Goal: Book appointment/travel/reservation

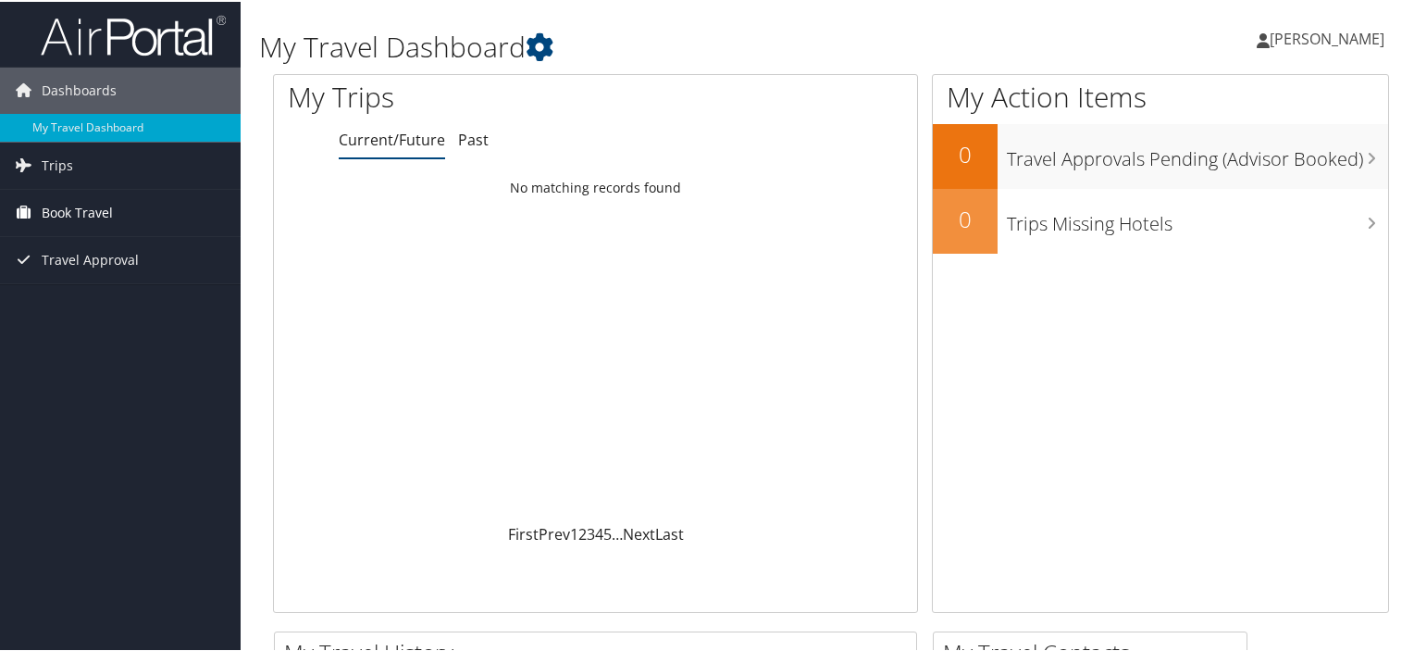
click at [99, 209] on span "Book Travel" at bounding box center [77, 211] width 71 height 46
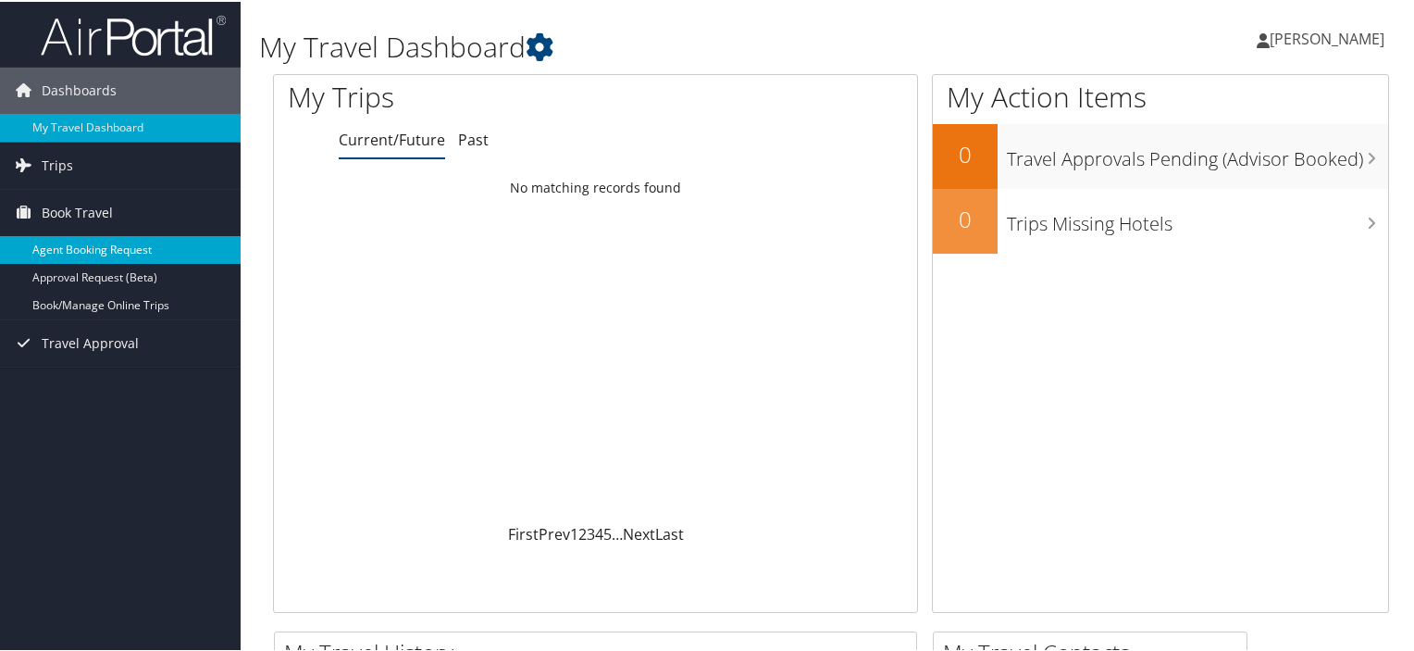
click at [97, 243] on link "Agent Booking Request" at bounding box center [120, 248] width 241 height 28
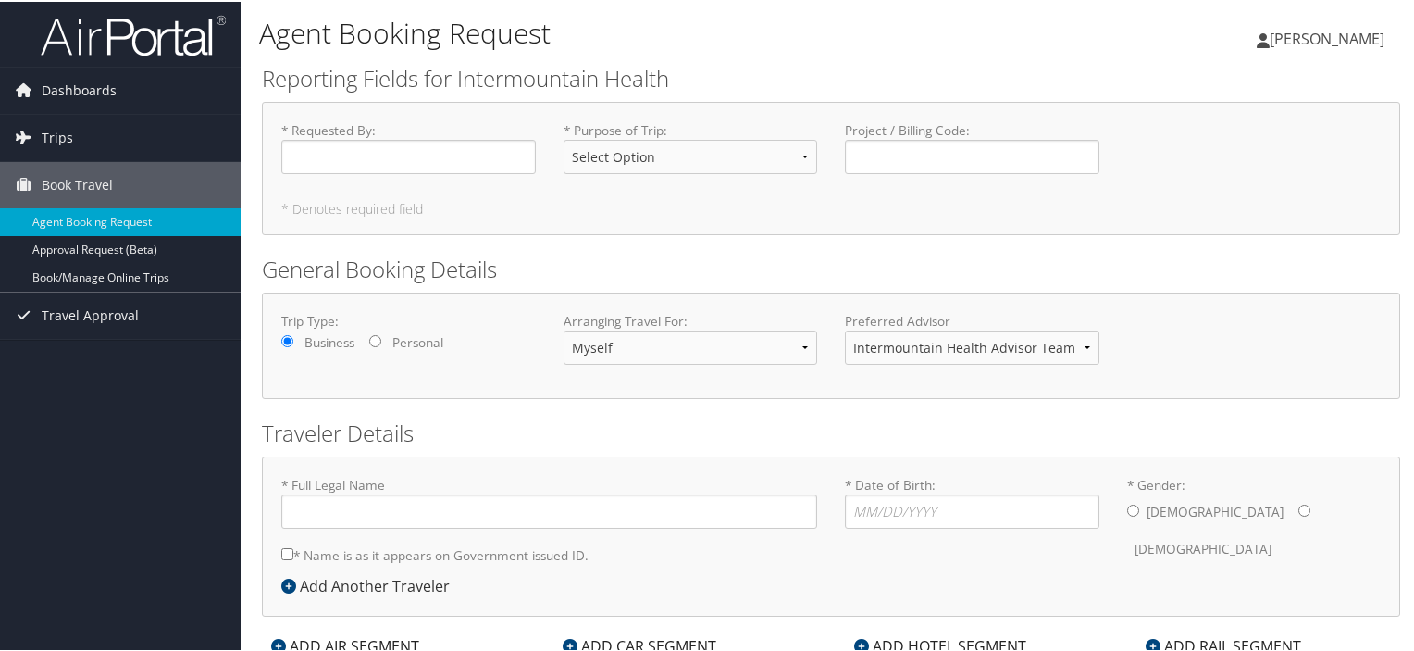
type input "[PERSON_NAME]"
click at [283, 154] on input "* Requested By : Required" at bounding box center [408, 155] width 255 height 34
type input "[PERSON_NAME]"
click at [800, 156] on select "Select Option 3rd Party Reimbursable Business CME Conf or Education Groups Pers…" at bounding box center [691, 155] width 255 height 34
select select "Business"
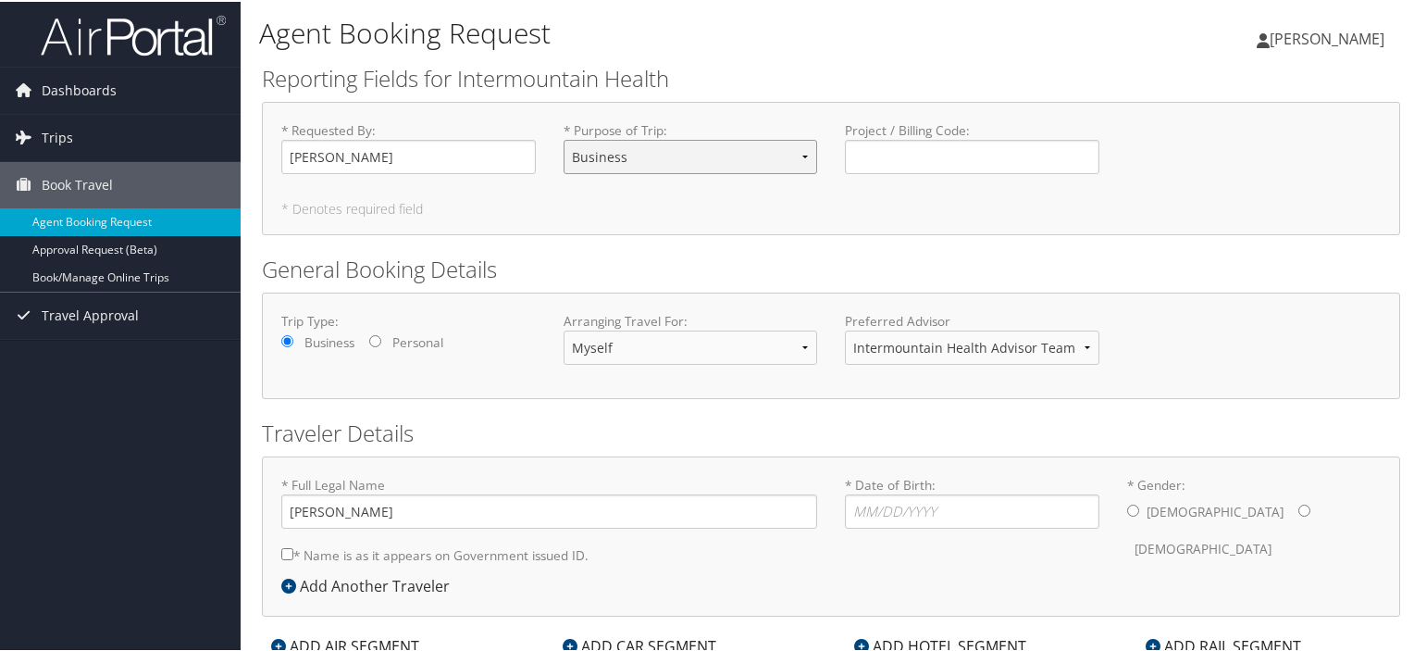
click at [564, 138] on select "Select Option 3rd Party Reimbursable Business CME Conf or Education Groups Pers…" at bounding box center [691, 155] width 255 height 34
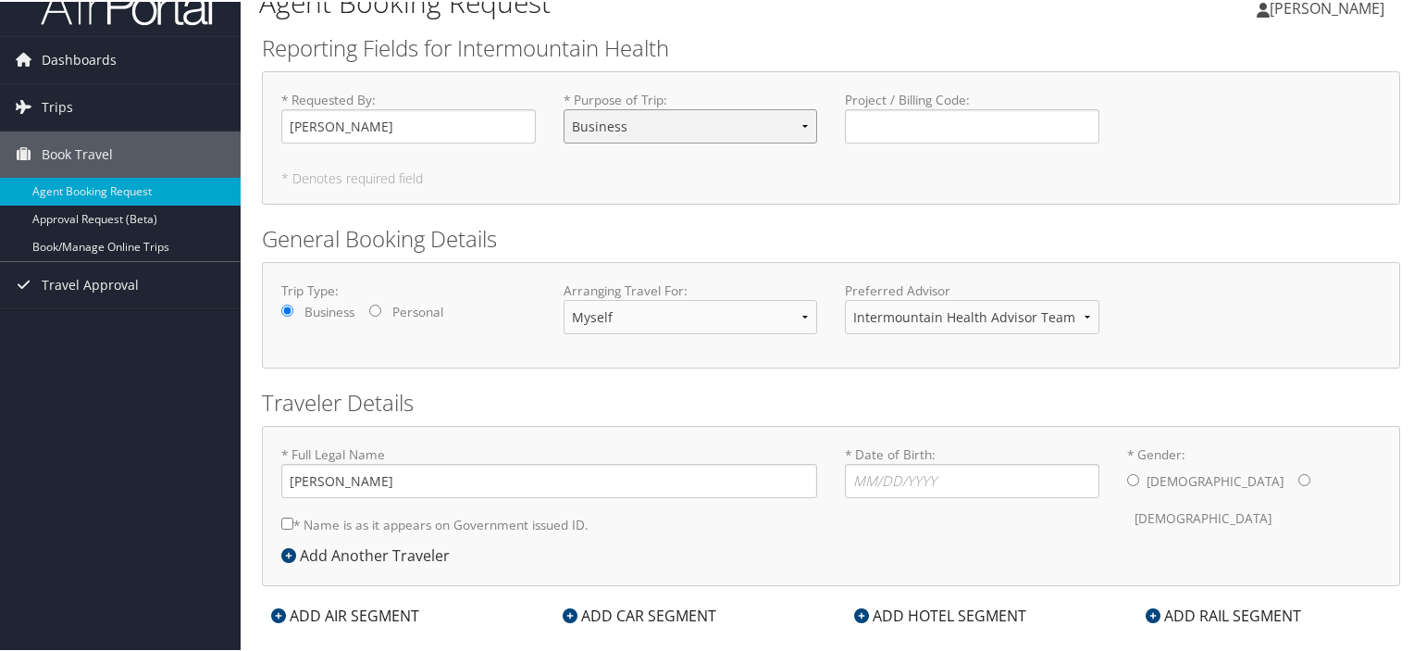
scroll to position [59, 0]
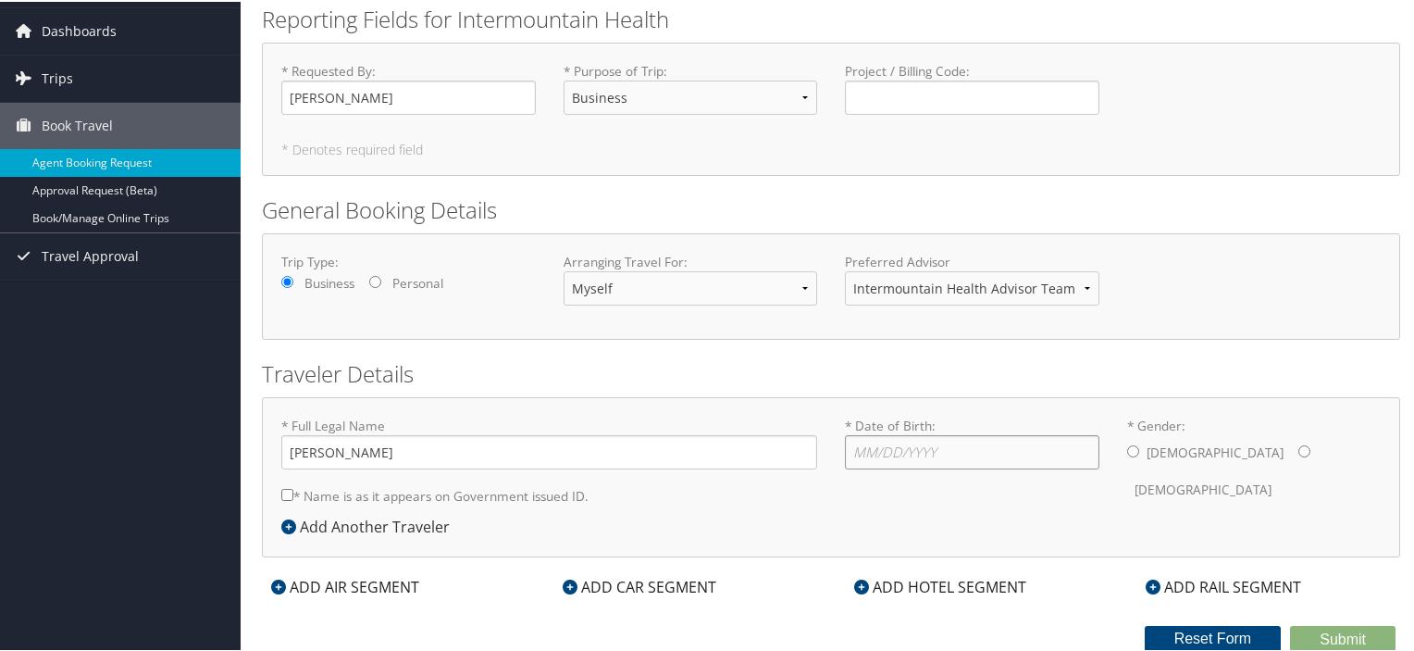
click at [849, 451] on input "* Date of Birth: Invalid Date" at bounding box center [972, 450] width 255 height 34
type input "[DATE]"
click at [1127, 447] on input "* Gender: [DEMOGRAPHIC_DATA] [DEMOGRAPHIC_DATA]" at bounding box center [1133, 449] width 12 height 12
radio input "true"
click at [893, 583] on div "ADD HOTEL SEGMENT" at bounding box center [940, 585] width 191 height 22
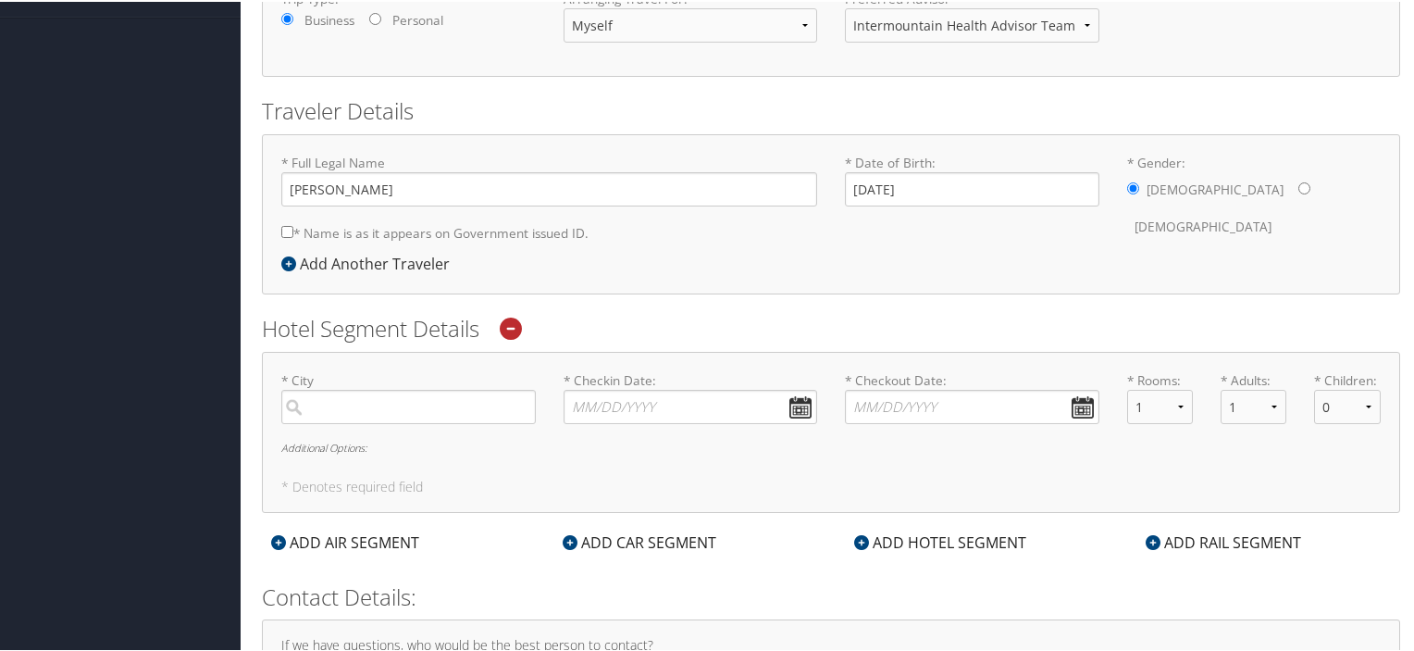
scroll to position [337, 0]
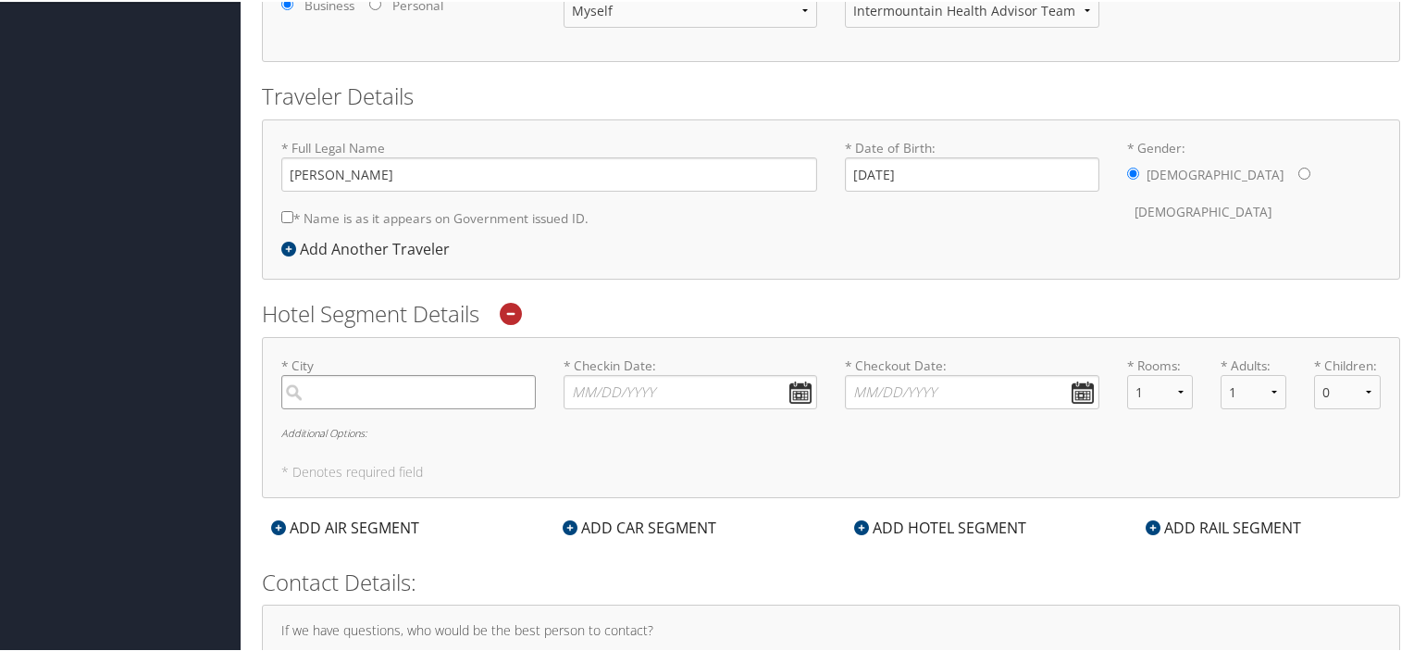
click at [309, 389] on input "search" at bounding box center [408, 390] width 255 height 34
click at [341, 426] on div "Moab (CNY UT)" at bounding box center [411, 428] width 230 height 24
click at [341, 407] on input "moab" at bounding box center [408, 390] width 255 height 34
type input "Moab"
click at [797, 388] on input "* Checkin Date: Dates must be valid" at bounding box center [691, 390] width 255 height 34
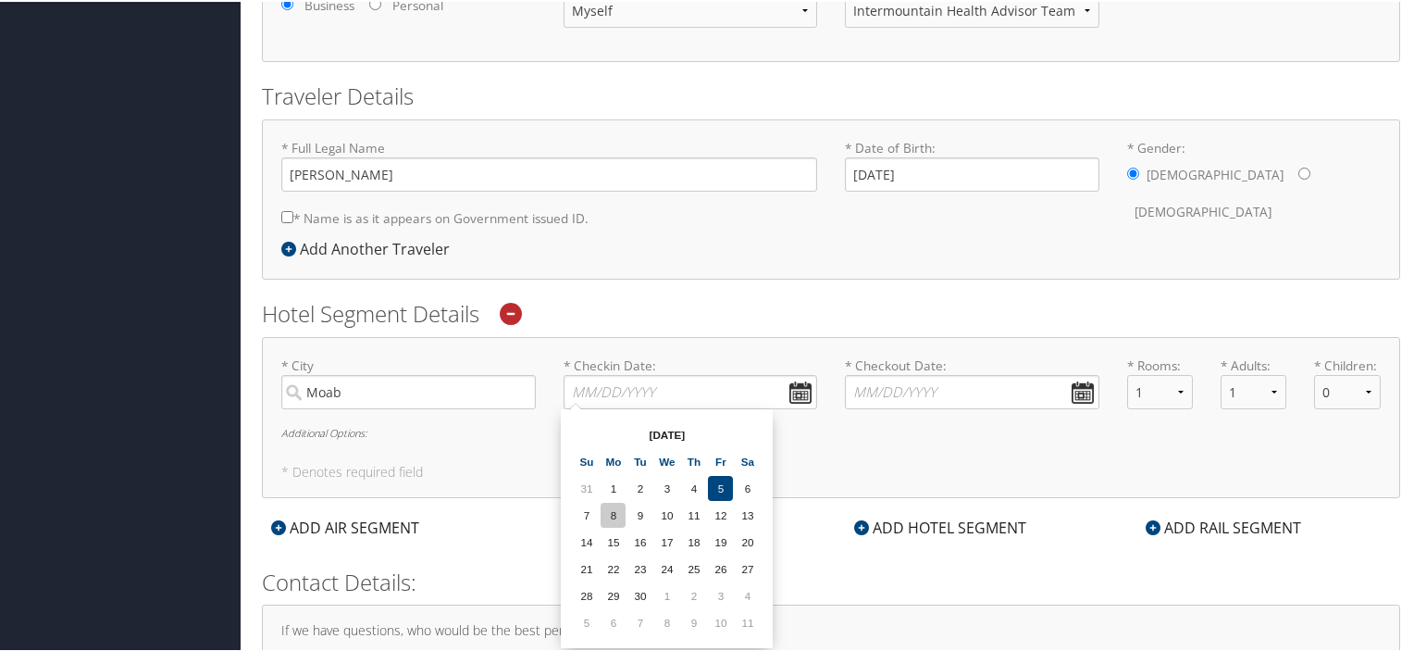
click at [608, 507] on td "8" at bounding box center [613, 513] width 25 height 25
type input "[DATE]"
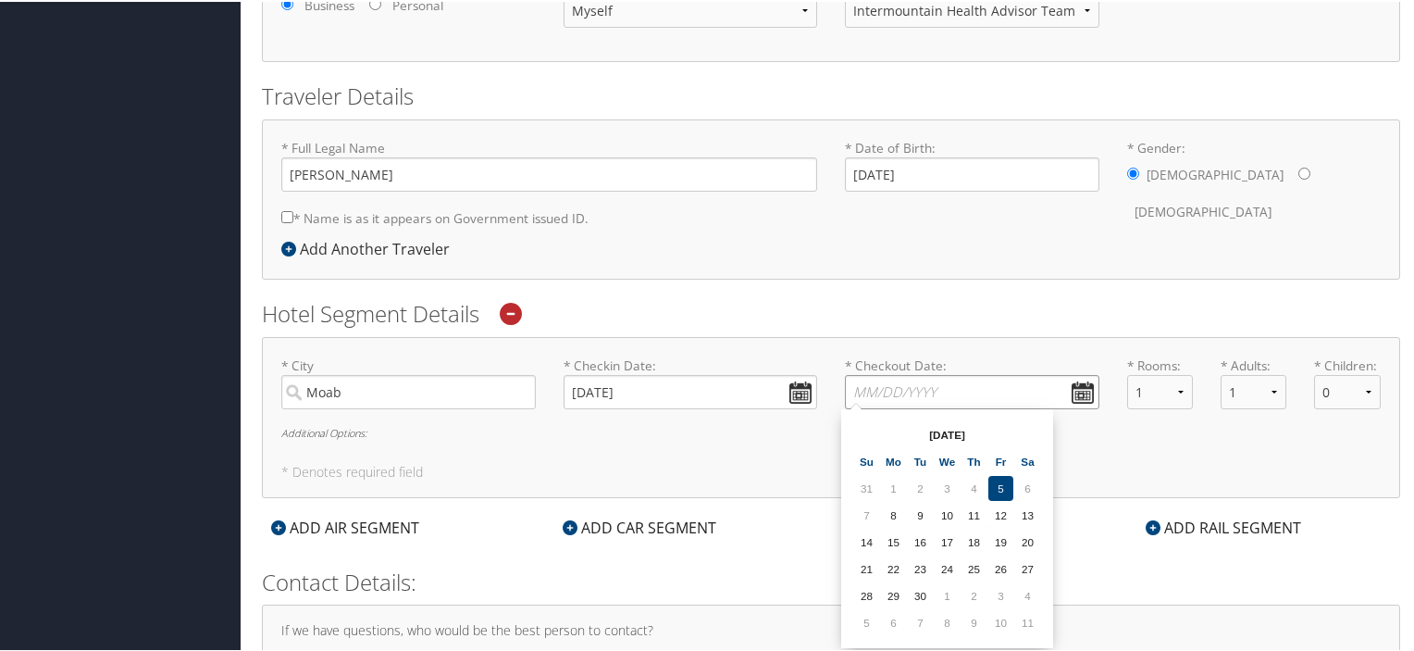
click at [1075, 391] on input "* Checkout Date: Dates must be valid" at bounding box center [972, 390] width 255 height 34
click at [948, 506] on td "10" at bounding box center [947, 513] width 25 height 25
type input "[DATE]"
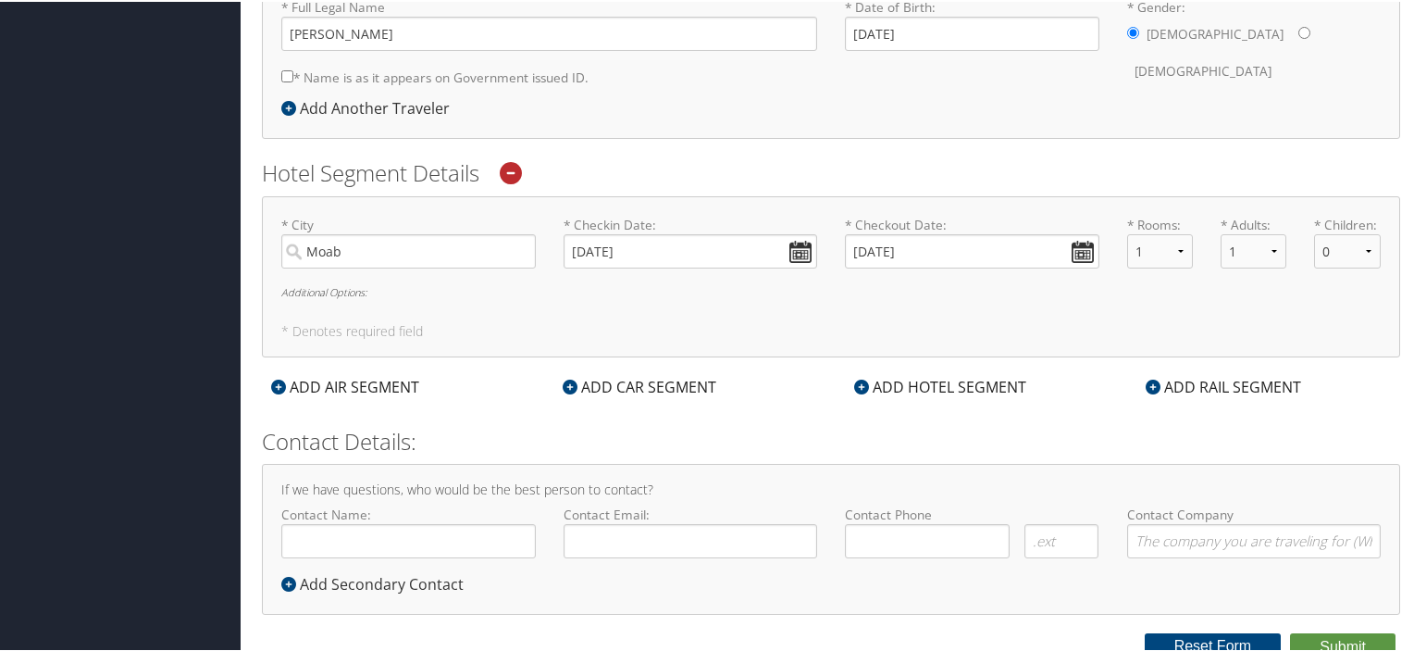
scroll to position [484, 0]
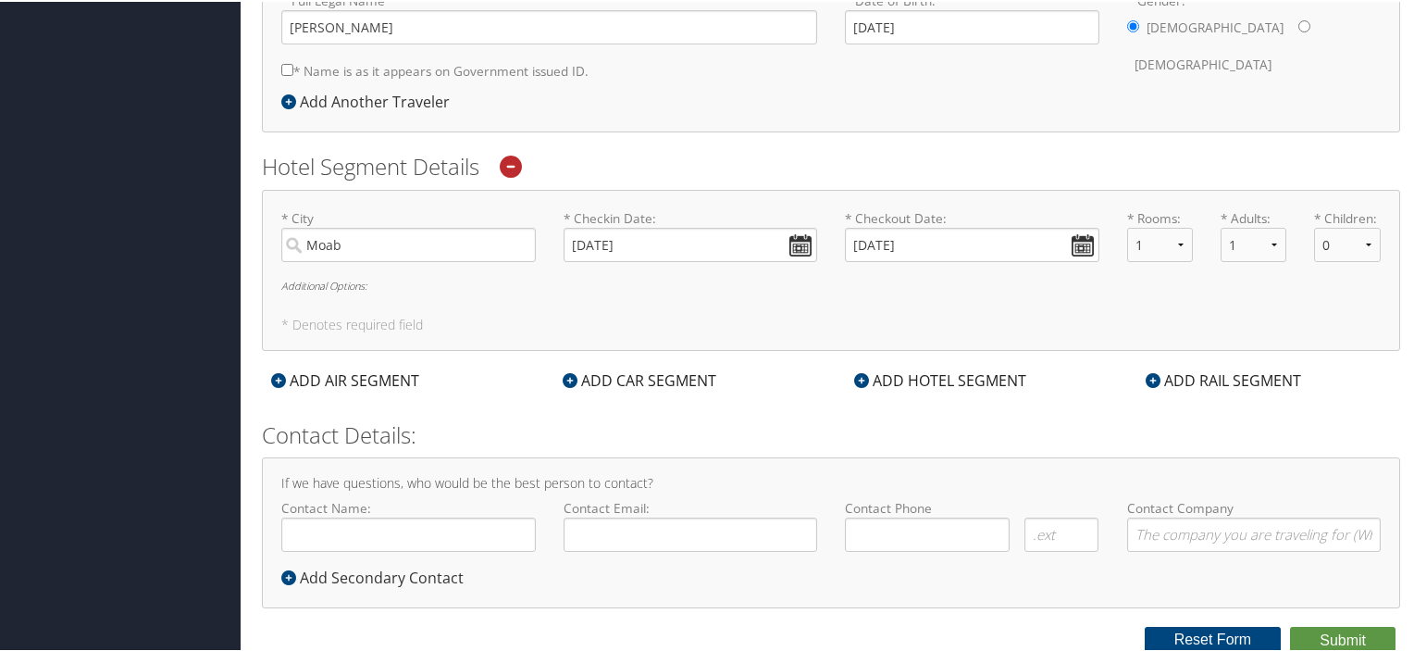
click at [948, 377] on div "ADD HOTEL SEGMENT" at bounding box center [940, 378] width 191 height 22
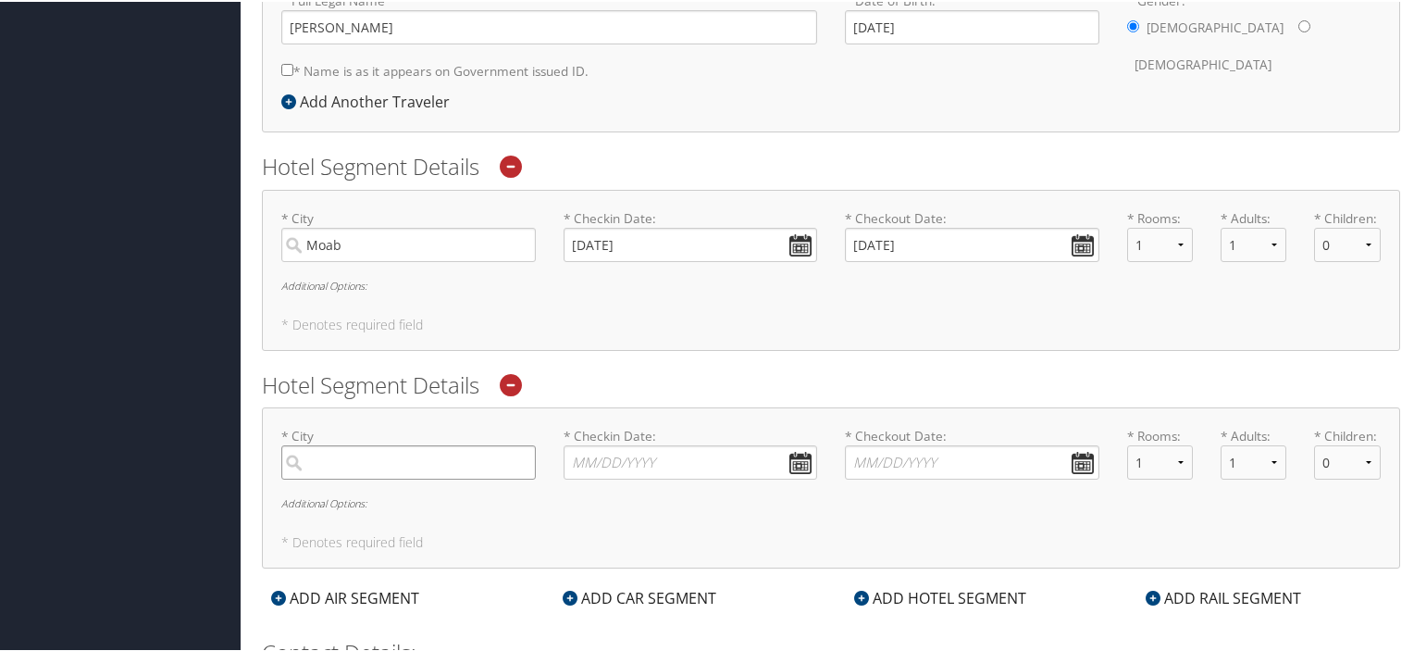
click at [329, 458] on input "search" at bounding box center [408, 460] width 255 height 34
click at [324, 495] on div "Page (PGA AZ)" at bounding box center [411, 499] width 230 height 24
click at [324, 478] on input "Page" at bounding box center [408, 460] width 255 height 34
type input "Page"
click at [798, 461] on input "* Checkin Date: Dates must be valid" at bounding box center [691, 460] width 255 height 34
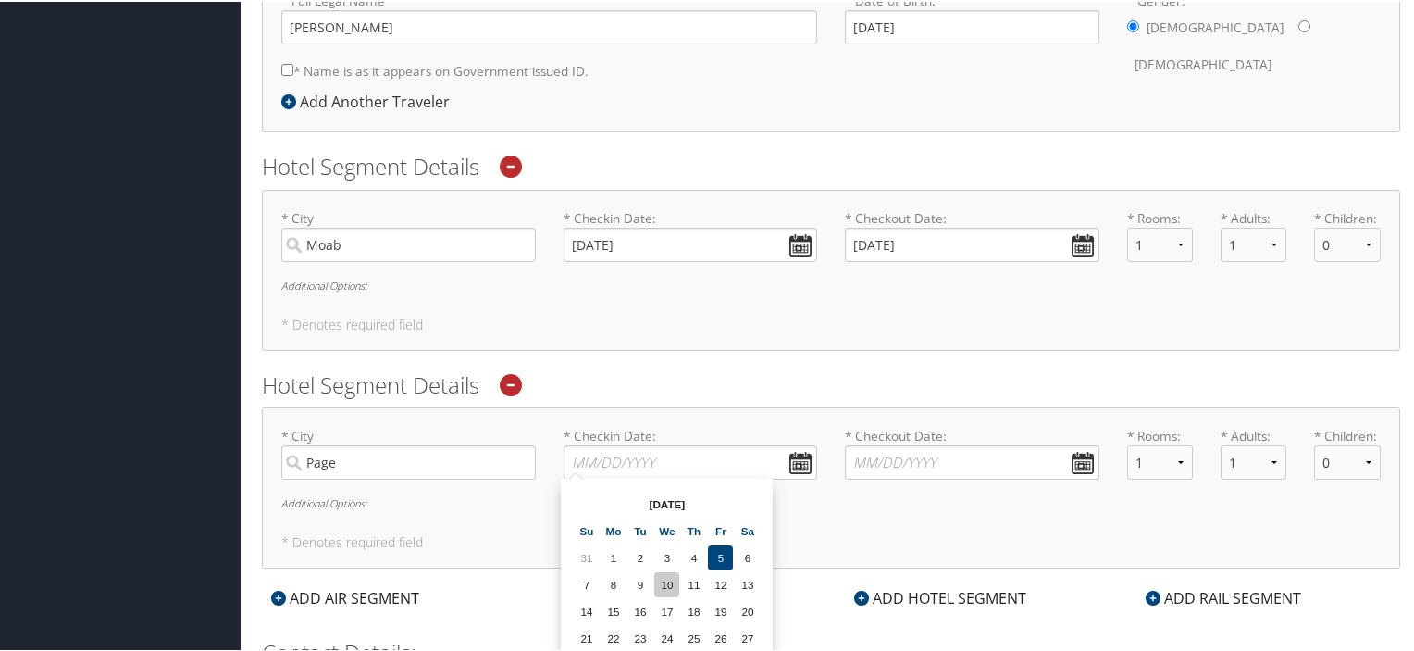
click at [663, 578] on td "10" at bounding box center [666, 582] width 25 height 25
type input "[DATE]"
click at [1081, 460] on input "* Checkout Date: Dates must be valid" at bounding box center [972, 460] width 255 height 34
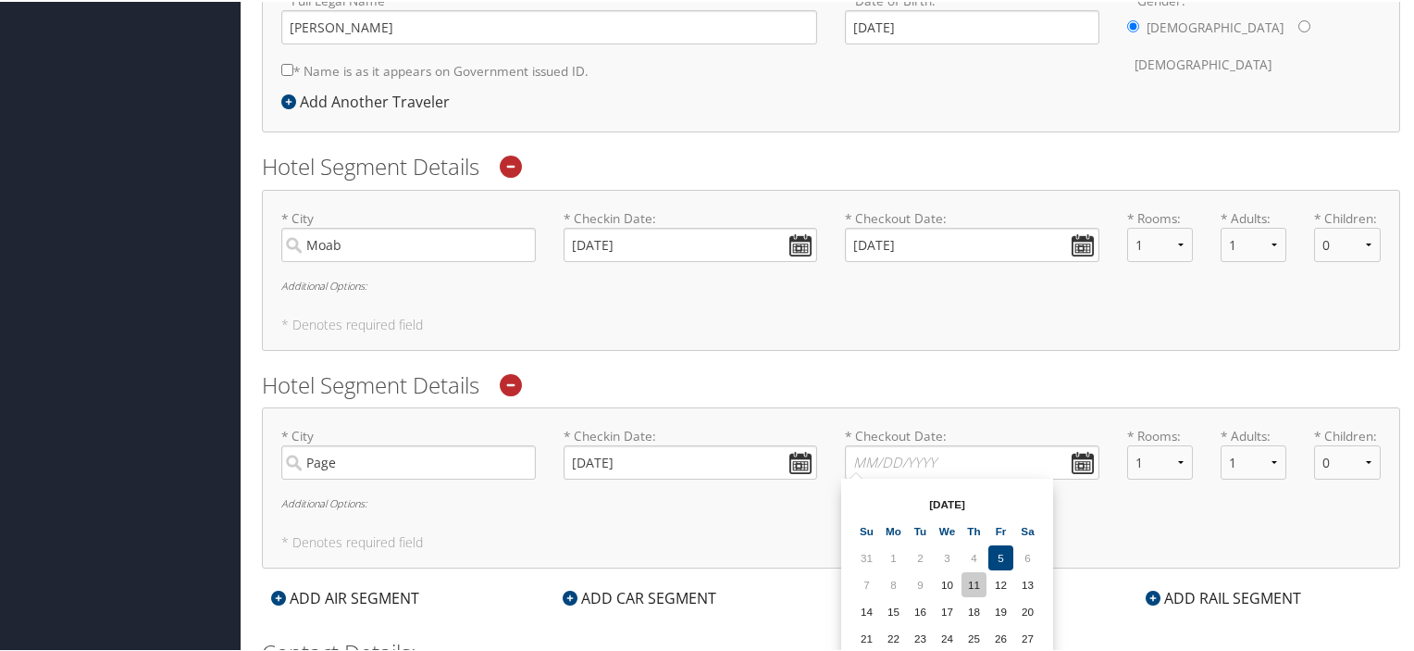
click at [975, 578] on td "11" at bounding box center [974, 582] width 25 height 25
type input "[DATE]"
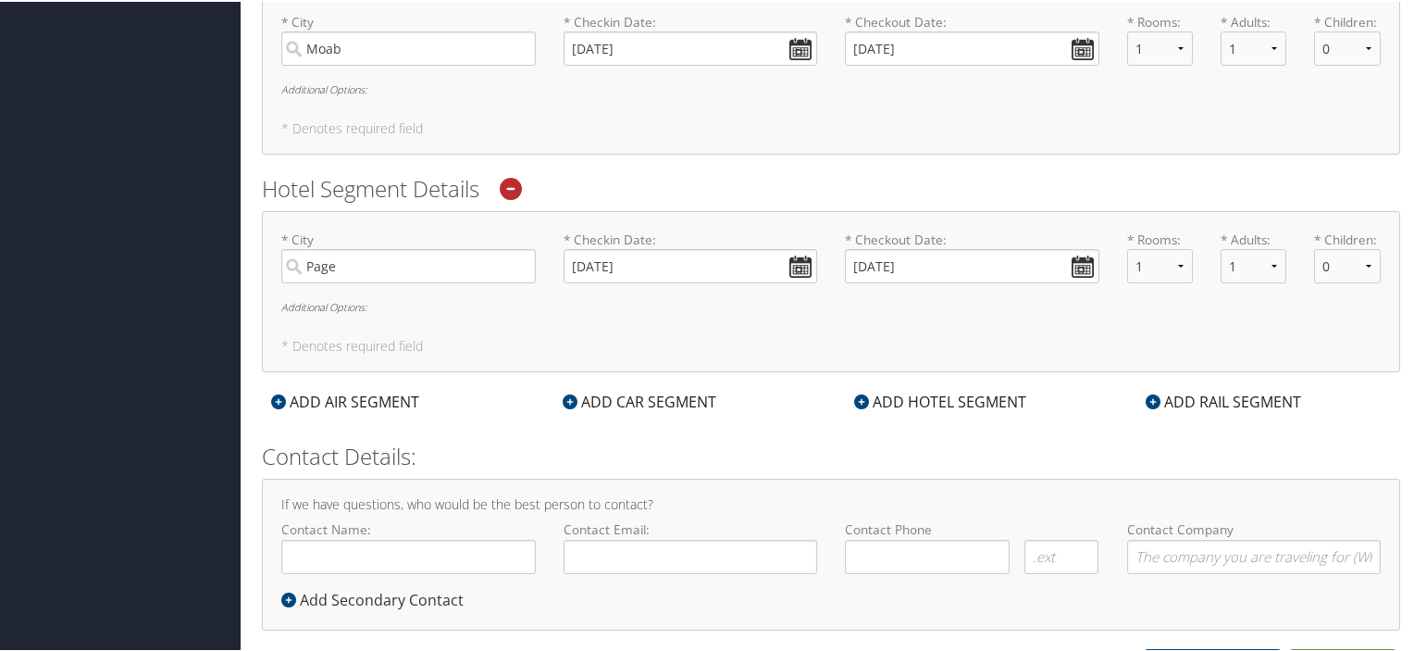
scroll to position [701, 0]
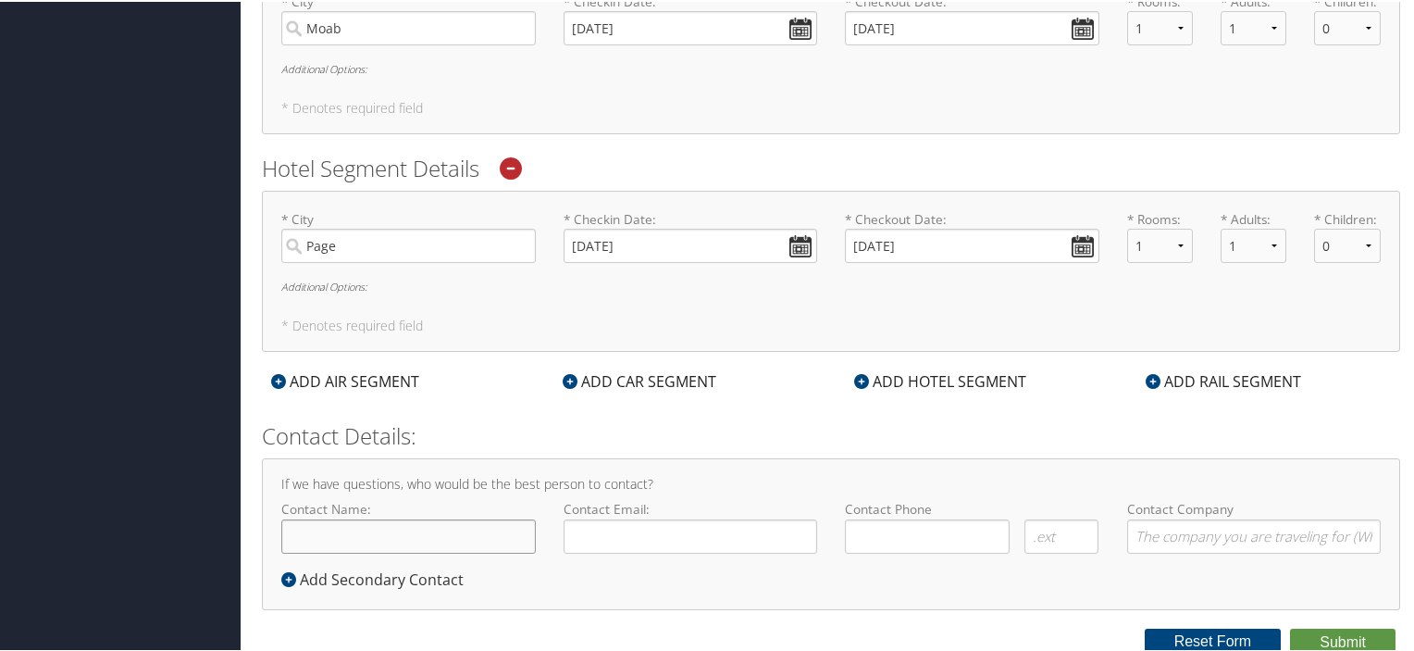
click at [292, 540] on input "Contact Name:" at bounding box center [408, 534] width 255 height 34
type input "[PERSON_NAME]"
click at [589, 528] on input "Contact Email:" at bounding box center [691, 534] width 255 height 34
type input "[PERSON_NAME][EMAIL_ADDRESS][DOMAIN_NAME]"
click at [867, 528] on input "( ) -" at bounding box center [927, 534] width 165 height 34
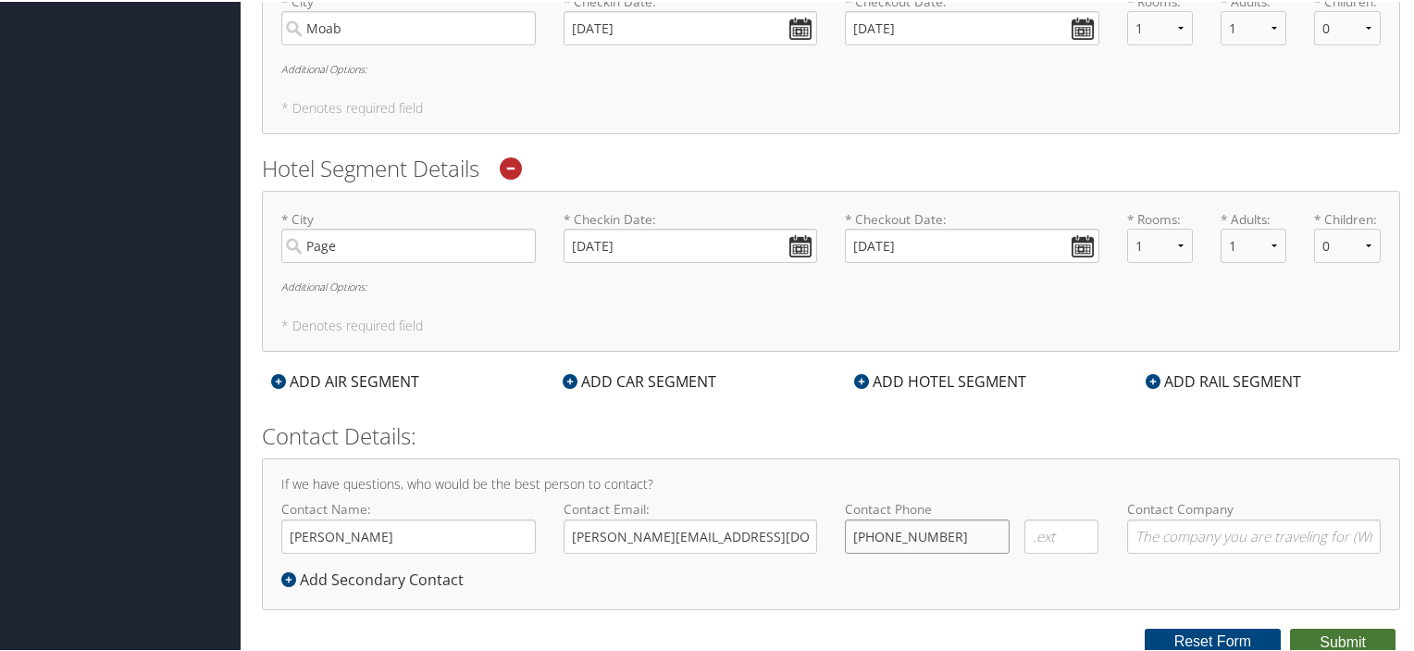
type input "[PHONE_NUMBER]"
click at [1338, 635] on button "Submit" at bounding box center [1343, 641] width 106 height 28
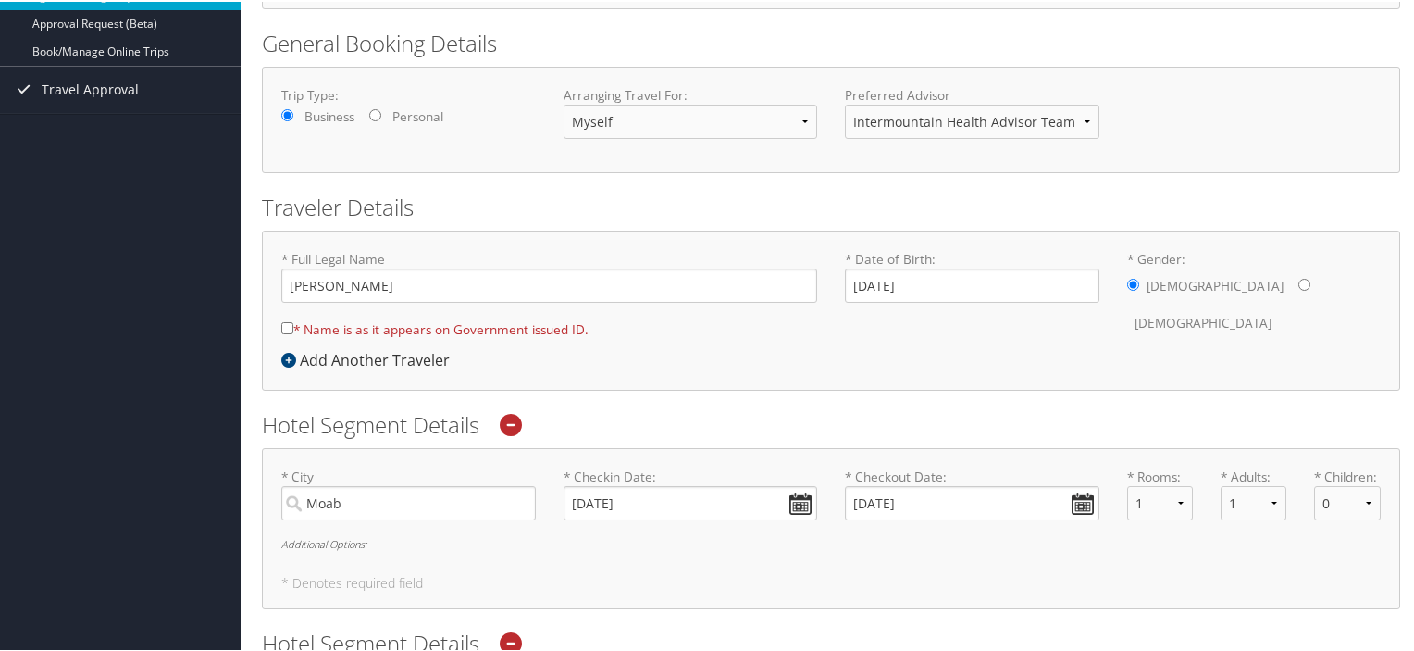
click at [285, 321] on input "* Name is as it appears on Government issued ID." at bounding box center [287, 326] width 12 height 12
checkbox input "true"
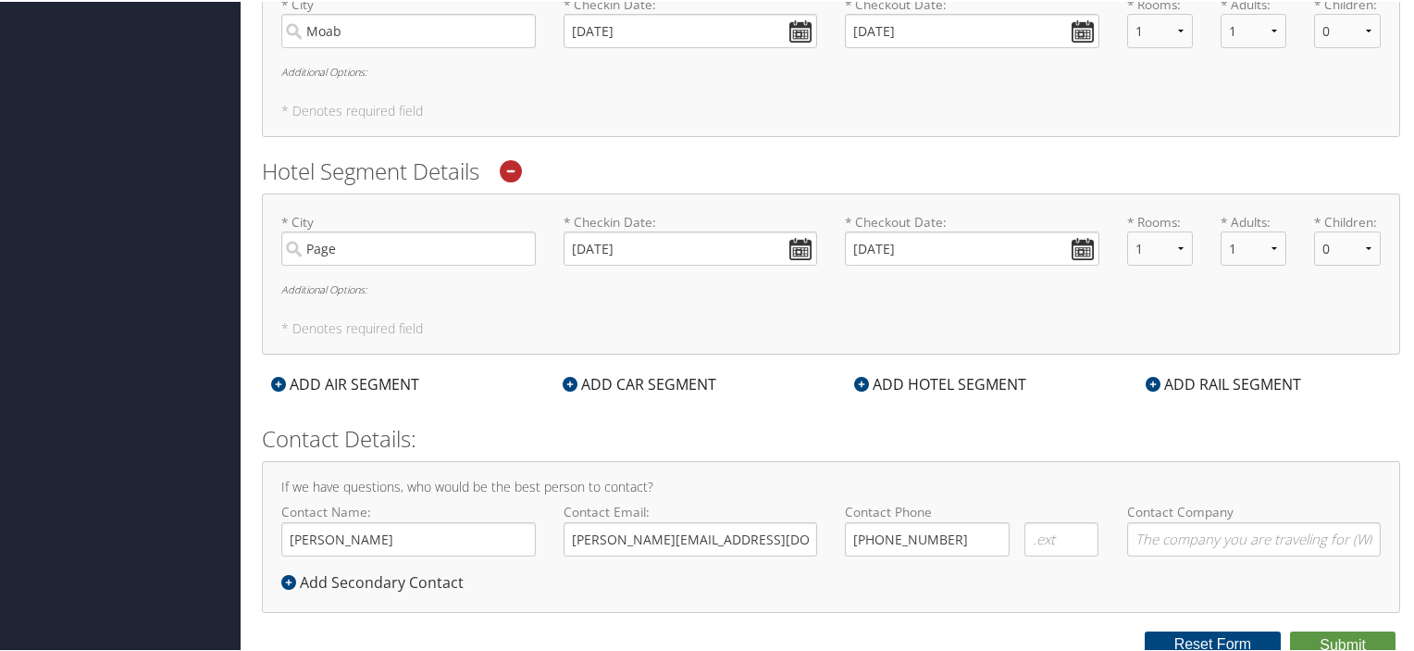
scroll to position [701, 0]
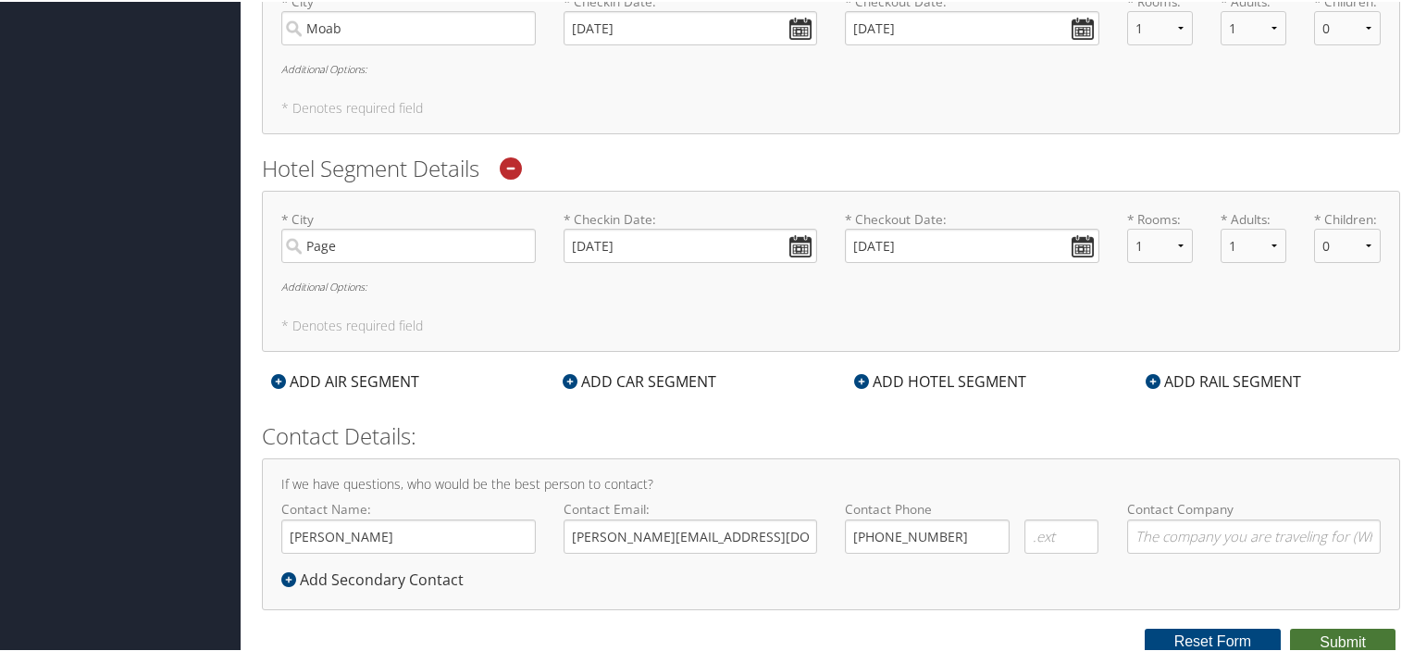
click at [1341, 632] on button "Submit" at bounding box center [1343, 641] width 106 height 28
